Goal: Task Accomplishment & Management: Use online tool/utility

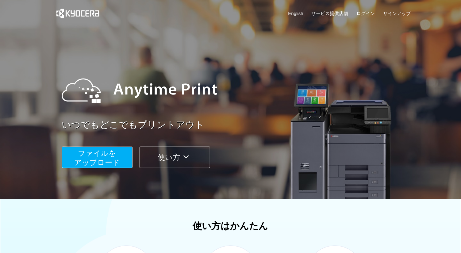
click at [123, 152] on button "ファイルを ​​アップロード" at bounding box center [97, 157] width 71 height 21
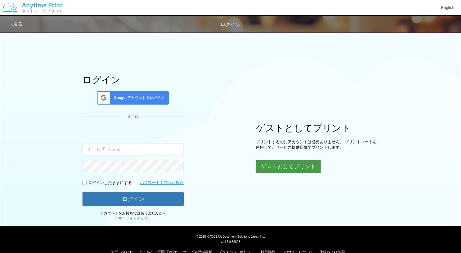
click at [292, 166] on button "ゲストとしてプリント" at bounding box center [288, 166] width 65 height 13
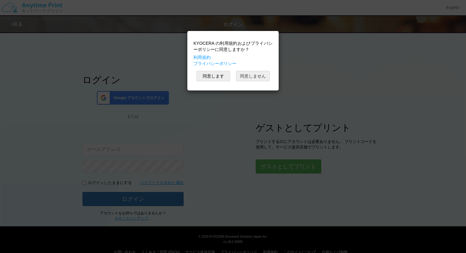
click at [252, 76] on button "同意しません" at bounding box center [253, 76] width 34 height 10
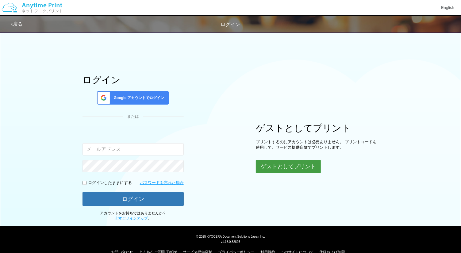
click at [276, 162] on button "ゲストとしてプリント" at bounding box center [288, 166] width 65 height 13
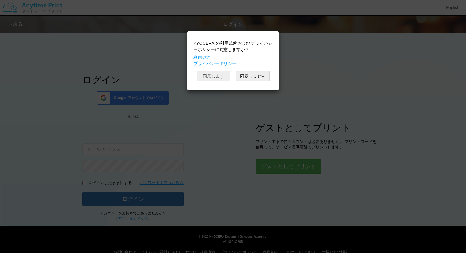
click at [211, 79] on button "同意します" at bounding box center [214, 76] width 34 height 10
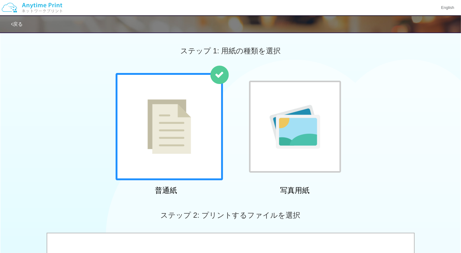
click at [212, 80] on div at bounding box center [219, 75] width 18 height 18
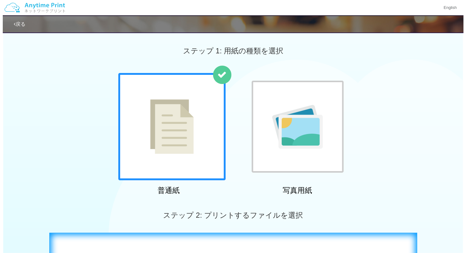
scroll to position [170, 0]
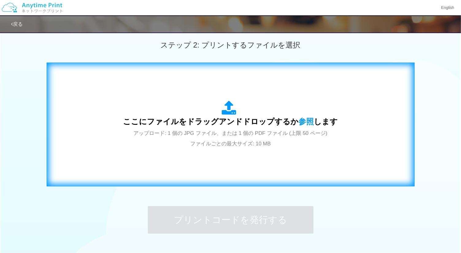
click at [248, 132] on span "アップロード: 1 個の JPG ファイル、または 1 個の PDF ファイル (上限 50 ページ) ファイルごとの最大サイズ: 10 MB" at bounding box center [231, 138] width 194 height 16
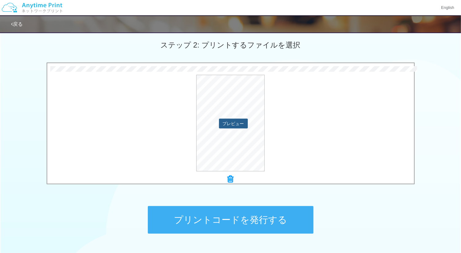
click at [221, 124] on button "プレビュー" at bounding box center [233, 124] width 29 height 10
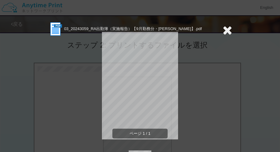
scroll to position [40, 0]
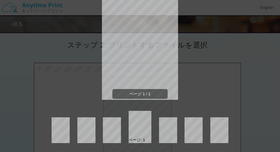
drag, startPoint x: 152, startPoint y: 95, endPoint x: 145, endPoint y: 108, distance: 14.4
click at [147, 104] on div "ページ 1 / 1" at bounding box center [140, 50] width 184 height 107
click at [200, 71] on div "ページ 1 / 1" at bounding box center [140, 50] width 184 height 107
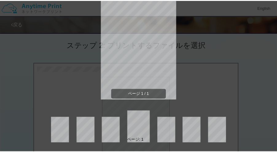
scroll to position [0, 0]
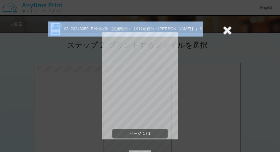
click at [230, 30] on div "03_20243059_RA出勤簿（実施報告）【9月勤務分・[PERSON_NAME]】.pdf ページ 1 / 1 ページ: 1" at bounding box center [140, 76] width 280 height 152
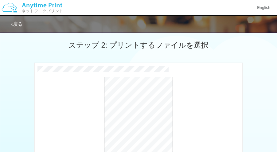
scroll to position [313, 0]
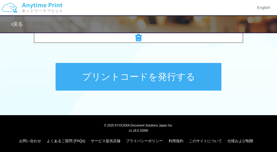
click at [206, 83] on button "プリントコードを発行する" at bounding box center [139, 77] width 166 height 28
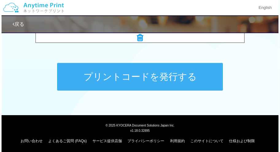
scroll to position [0, 0]
